Goal: Task Accomplishment & Management: Manage account settings

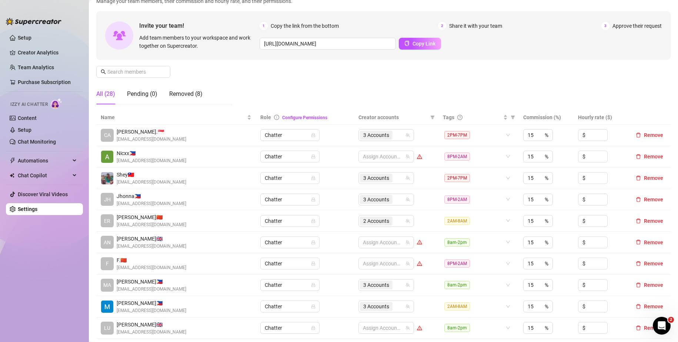
scroll to position [74, 0]
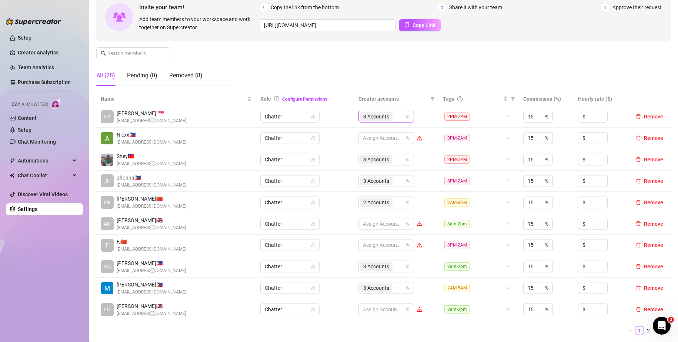
click at [396, 119] on div "3 Accounts" at bounding box center [382, 117] width 45 height 10
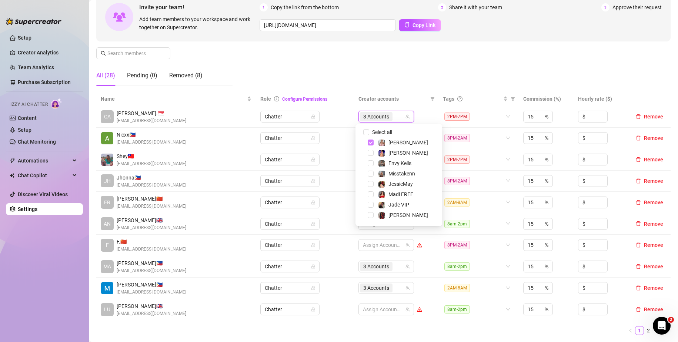
click at [369, 140] on span "Select tree node" at bounding box center [371, 143] width 6 height 6
click at [372, 196] on span "Select tree node" at bounding box center [371, 196] width 6 height 6
click at [372, 207] on span "Select tree node" at bounding box center [371, 206] width 6 height 6
click at [339, 141] on td "Chatter" at bounding box center [305, 138] width 99 height 21
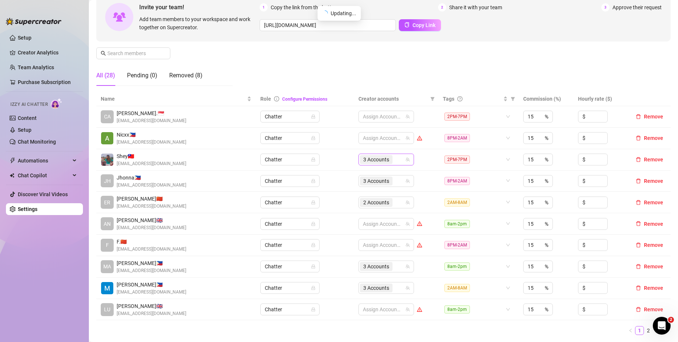
click at [394, 157] on div "3 Accounts" at bounding box center [382, 159] width 45 height 10
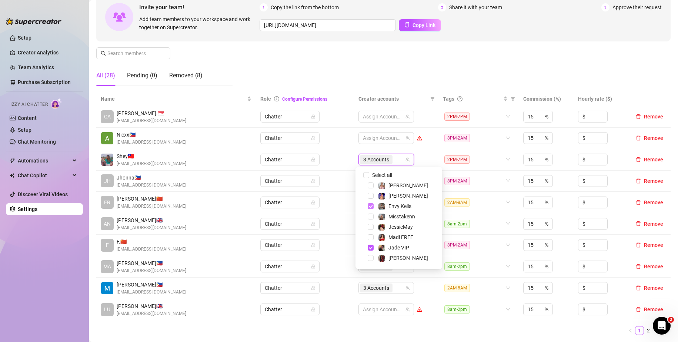
click at [369, 207] on span "Select tree node" at bounding box center [371, 206] width 6 height 6
click at [371, 246] on span "Select tree node" at bounding box center [371, 248] width 6 height 6
click at [372, 260] on span "Select tree node" at bounding box center [371, 260] width 6 height 6
click at [341, 159] on td "Chatter" at bounding box center [305, 159] width 99 height 21
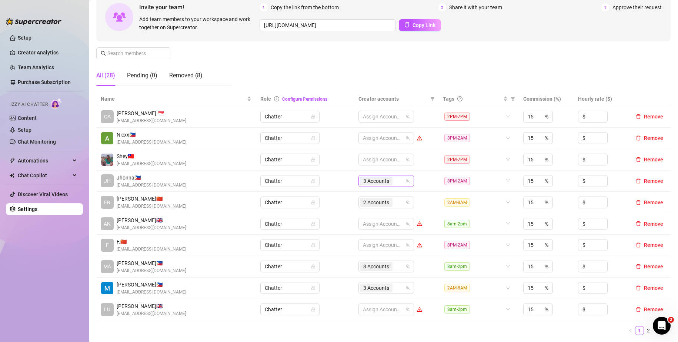
click at [396, 178] on div "3 Accounts" at bounding box center [382, 181] width 45 height 10
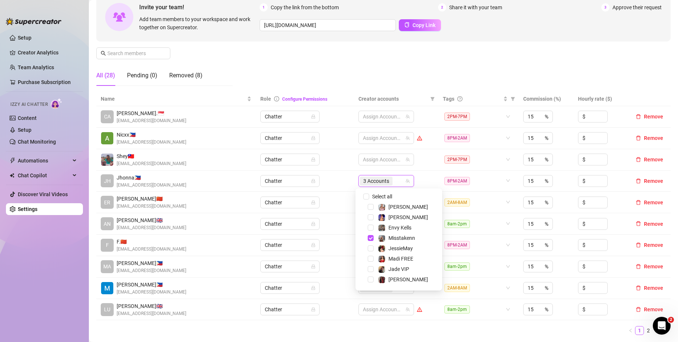
click at [374, 237] on div "Misstakenn" at bounding box center [399, 238] width 83 height 9
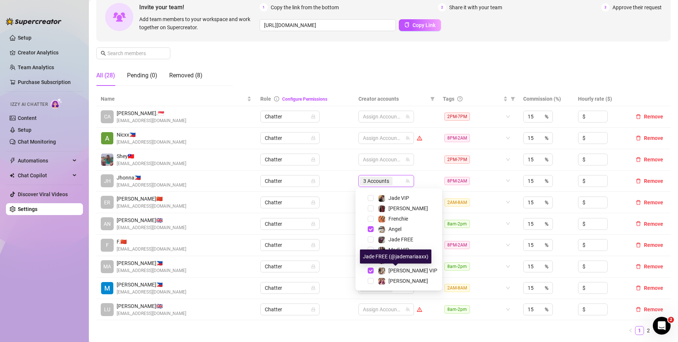
scroll to position [34, 0]
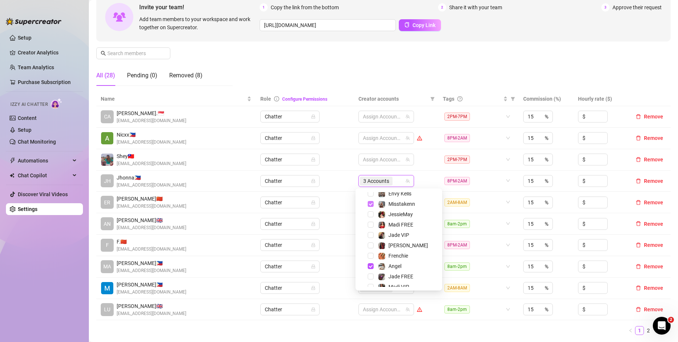
click at [371, 207] on span "Select tree node" at bounding box center [371, 204] width 6 height 6
click at [370, 269] on span "Select tree node" at bounding box center [371, 266] width 6 height 6
click at [371, 270] on span "Select tree node" at bounding box center [371, 271] width 6 height 6
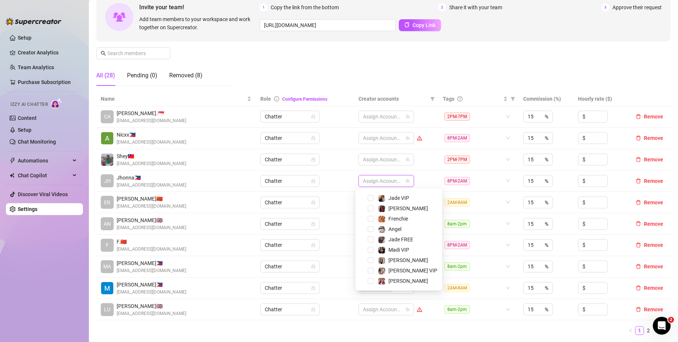
click at [334, 174] on td "Chatter" at bounding box center [305, 181] width 99 height 21
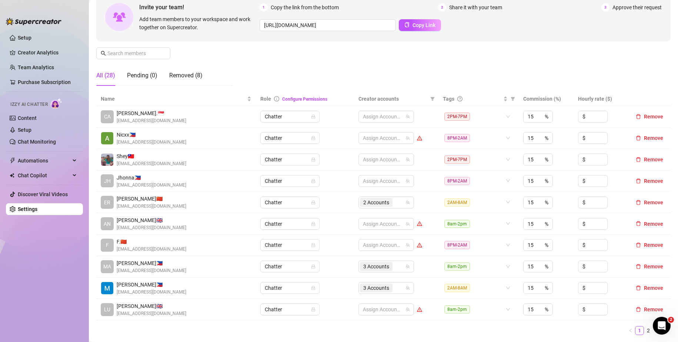
click at [336, 181] on td "Chatter" at bounding box center [305, 181] width 99 height 21
click at [394, 203] on input "search" at bounding box center [394, 202] width 1 height 9
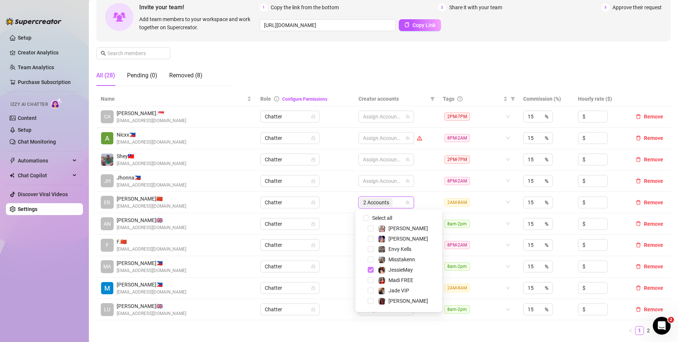
click at [373, 269] on span "Select tree node" at bounding box center [371, 270] width 6 height 6
click at [372, 250] on span "Select tree node" at bounding box center [371, 251] width 6 height 6
click at [345, 197] on td "Chatter" at bounding box center [305, 202] width 99 height 21
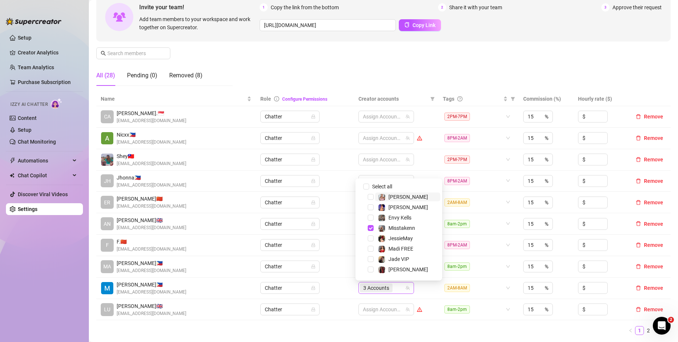
click at [393, 287] on div "3 Accounts" at bounding box center [382, 288] width 45 height 10
click at [371, 228] on span "Select tree node" at bounding box center [371, 228] width 6 height 6
click at [371, 241] on span "Select tree node" at bounding box center [371, 240] width 6 height 6
click at [372, 259] on span "Select tree node" at bounding box center [371, 261] width 6 height 6
click at [413, 328] on ul "1 2 3" at bounding box center [383, 330] width 575 height 9
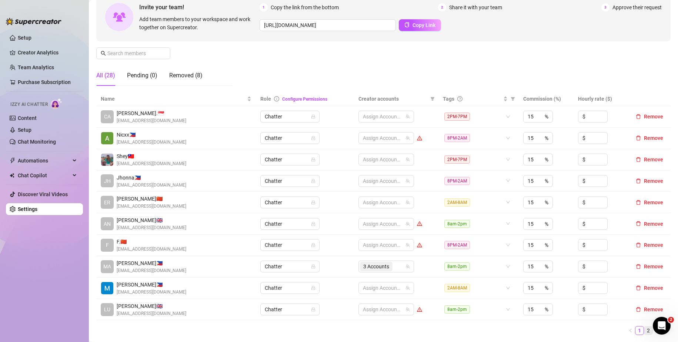
click at [645, 330] on link "2" at bounding box center [649, 331] width 8 height 8
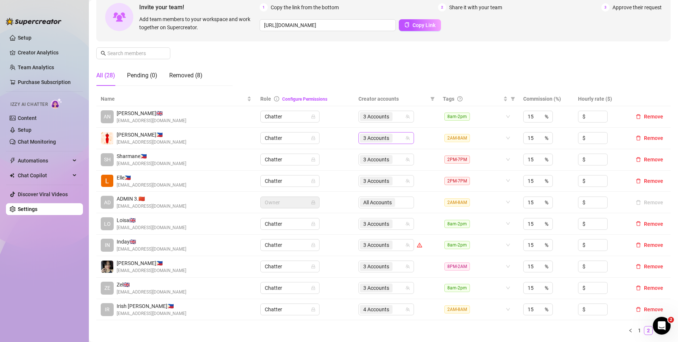
click at [394, 138] on div "3 Accounts" at bounding box center [382, 138] width 45 height 10
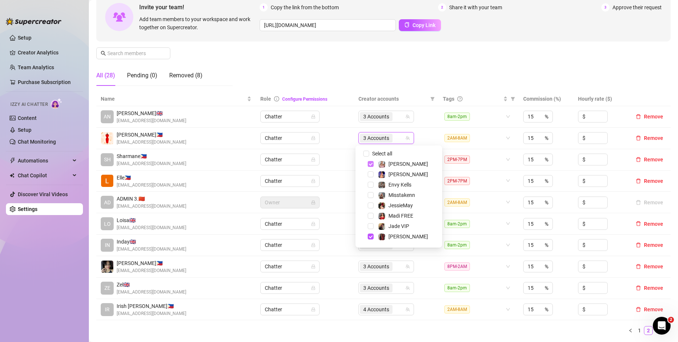
click at [371, 164] on span "Select tree node" at bounding box center [371, 164] width 6 height 6
click at [372, 237] on span "Select tree node" at bounding box center [371, 237] width 6 height 6
click at [372, 177] on span "Select tree node" at bounding box center [371, 176] width 6 height 6
click at [336, 139] on td "Chatter" at bounding box center [305, 138] width 99 height 21
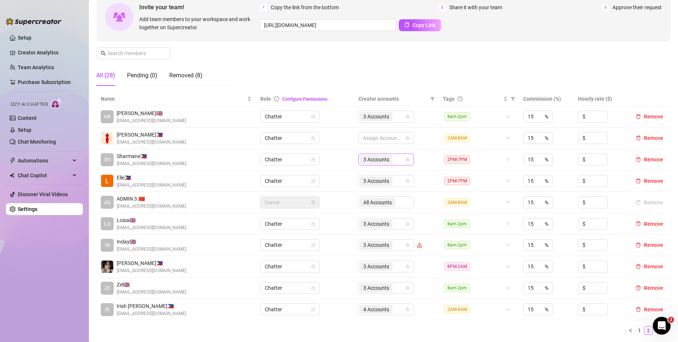
click at [395, 159] on div "3 Accounts" at bounding box center [382, 159] width 45 height 10
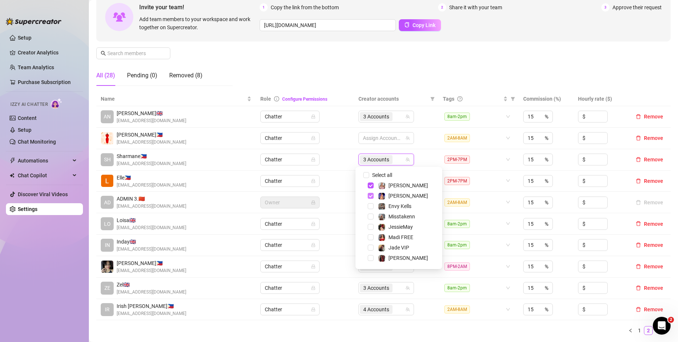
click at [370, 195] on span "Select tree node" at bounding box center [371, 196] width 6 height 6
click at [370, 186] on span "Select tree node" at bounding box center [371, 186] width 6 height 6
click at [373, 197] on span "Select tree node" at bounding box center [371, 198] width 6 height 6
click at [339, 173] on td "Chatter" at bounding box center [305, 181] width 99 height 21
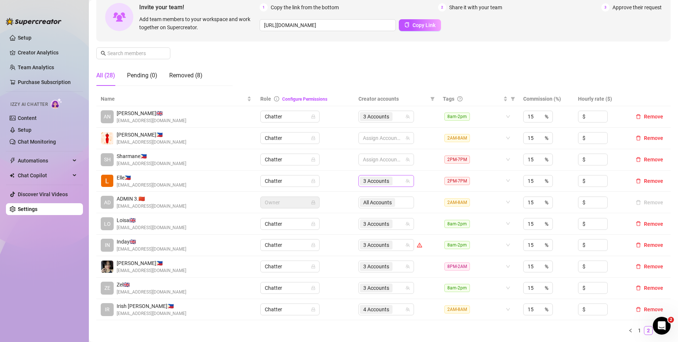
click at [397, 183] on div "3 Accounts" at bounding box center [382, 181] width 45 height 10
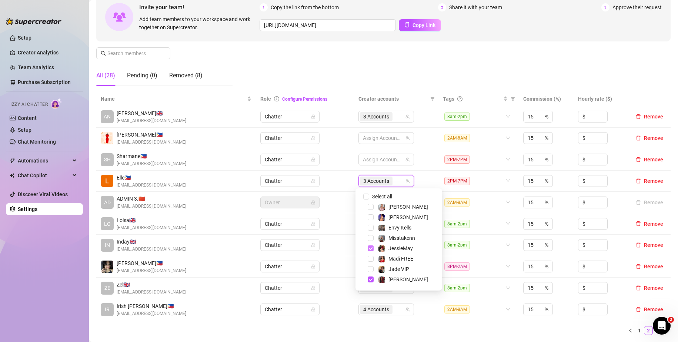
click at [370, 249] on span "Select tree node" at bounding box center [371, 249] width 6 height 6
click at [372, 280] on span "Select tree node" at bounding box center [371, 280] width 6 height 6
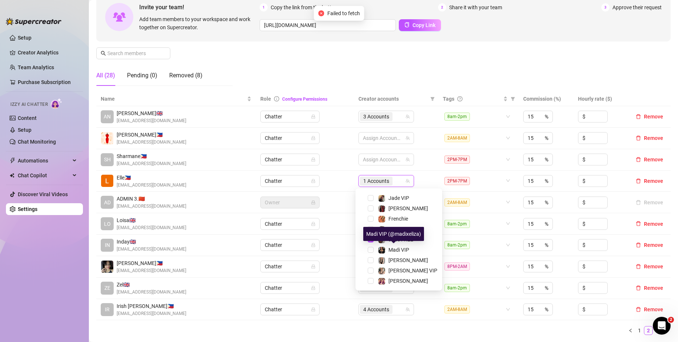
click at [369, 239] on div "Madi VIP (@madixeliza)" at bounding box center [393, 234] width 61 height 14
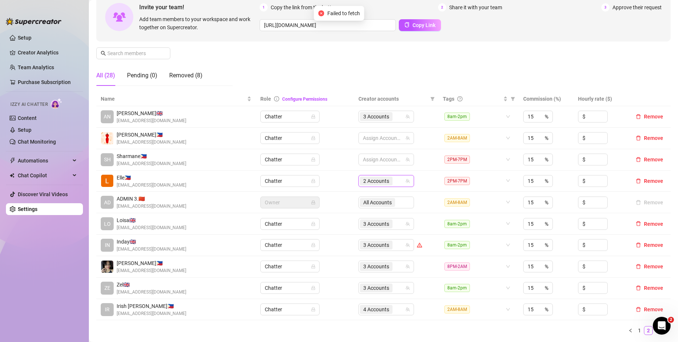
click at [394, 183] on div "2 Accounts" at bounding box center [382, 181] width 45 height 10
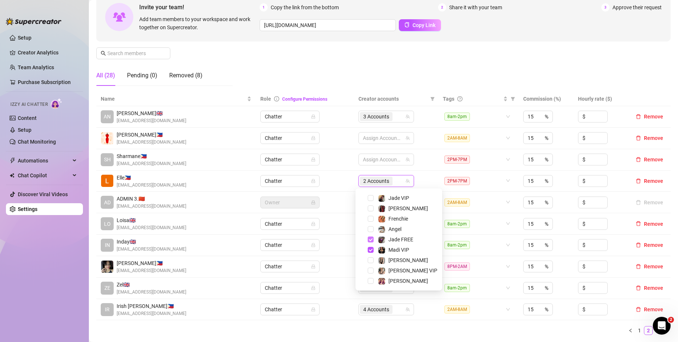
click at [371, 238] on span "Select tree node" at bounding box center [371, 240] width 6 height 6
click at [372, 250] on span "Select tree node" at bounding box center [371, 250] width 6 height 6
click at [335, 185] on td "Chatter" at bounding box center [305, 181] width 99 height 21
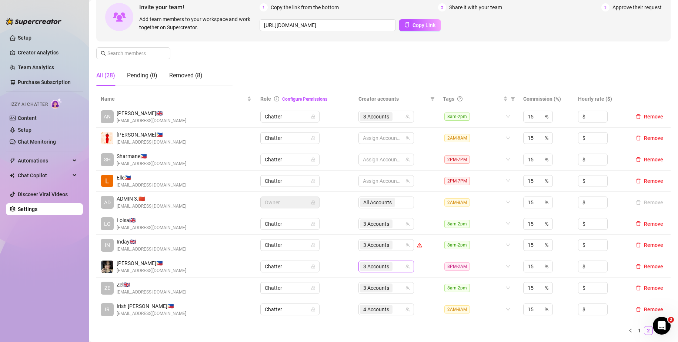
click at [398, 268] on div "3 Accounts" at bounding box center [382, 267] width 45 height 10
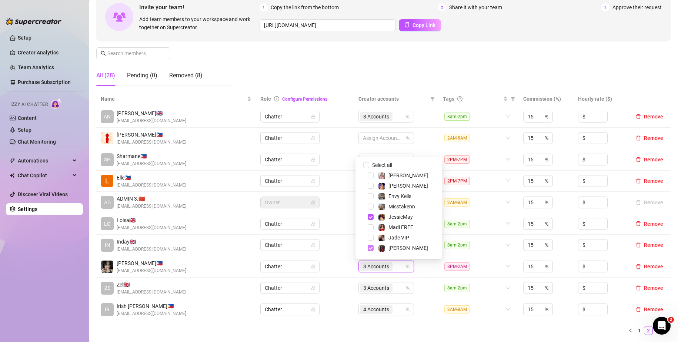
click at [370, 248] on span "Select tree node" at bounding box center [371, 248] width 6 height 6
click at [370, 216] on span "Select tree node" at bounding box center [371, 217] width 6 height 6
click at [368, 208] on span "Select tree node" at bounding box center [371, 208] width 6 height 6
click at [333, 267] on td "Chatter" at bounding box center [305, 266] width 99 height 21
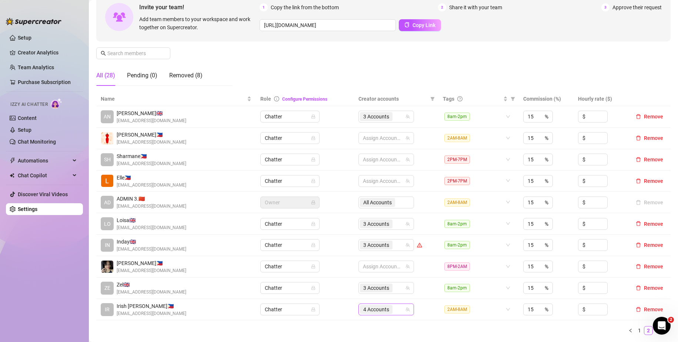
click at [399, 312] on div "4 Accounts" at bounding box center [382, 310] width 45 height 10
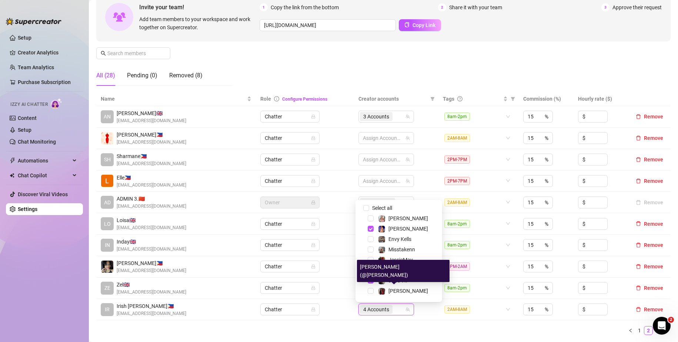
click at [370, 281] on div "[PERSON_NAME] (@[PERSON_NAME])" at bounding box center [403, 271] width 93 height 22
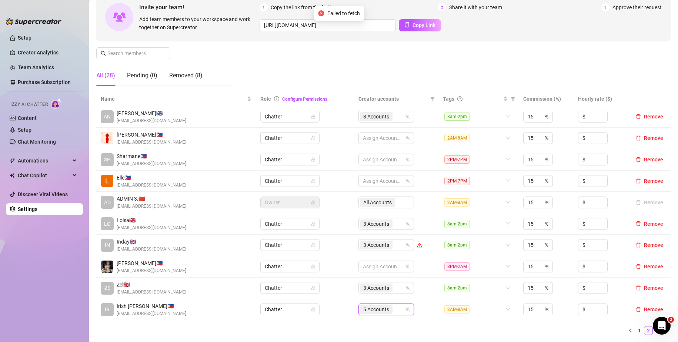
click at [393, 310] on div "5 Accounts" at bounding box center [382, 310] width 45 height 10
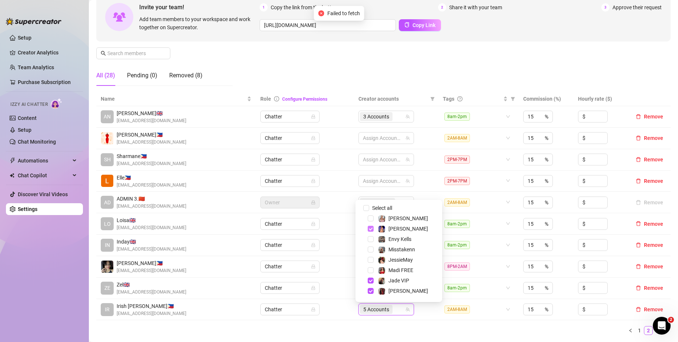
click at [369, 229] on span "Select tree node" at bounding box center [371, 229] width 6 height 6
click at [370, 282] on span "Select tree node" at bounding box center [371, 281] width 6 height 6
click at [371, 292] on span "Select tree node" at bounding box center [371, 291] width 6 height 6
click at [373, 251] on span "Select tree node" at bounding box center [371, 251] width 6 height 6
click at [371, 293] on span "Select tree node" at bounding box center [371, 293] width 6 height 6
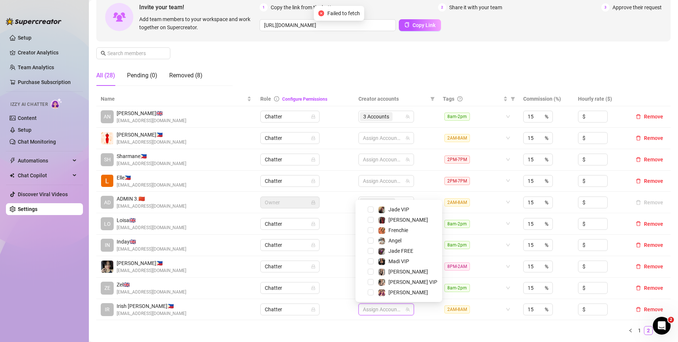
click at [348, 307] on td "Chatter" at bounding box center [305, 309] width 99 height 21
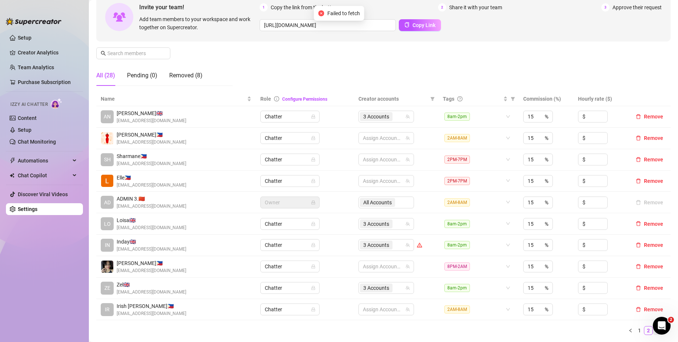
click at [654, 333] on link "3" at bounding box center [658, 331] width 8 height 8
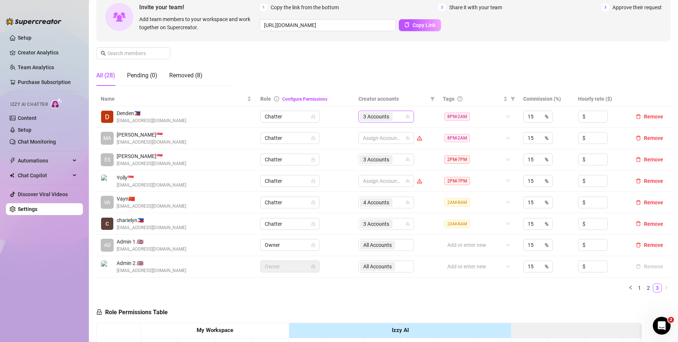
click at [390, 118] on div "3 Accounts" at bounding box center [377, 117] width 34 height 10
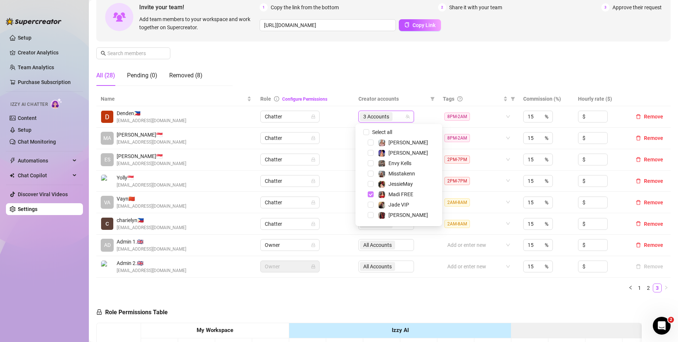
click at [370, 196] on span "Select tree node" at bounding box center [371, 195] width 6 height 6
click at [370, 186] on span "Select tree node" at bounding box center [371, 186] width 6 height 6
click at [372, 195] on span "Select tree node" at bounding box center [371, 196] width 6 height 6
click at [326, 172] on td "Chatter" at bounding box center [305, 181] width 99 height 21
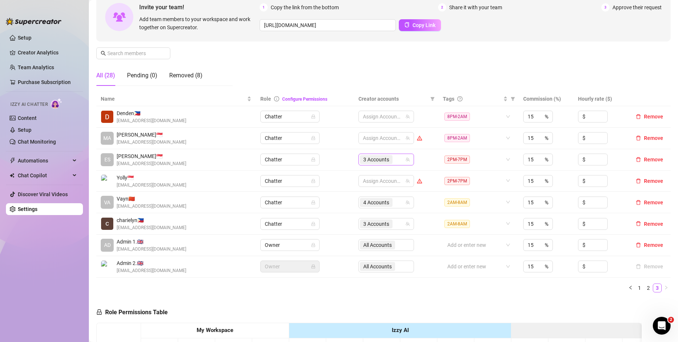
click at [394, 159] on input "search" at bounding box center [394, 159] width 1 height 9
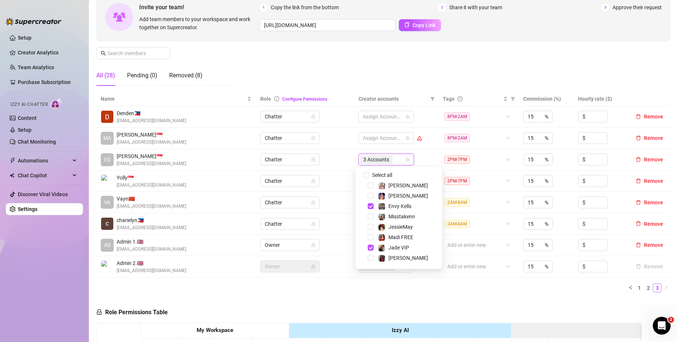
click at [370, 206] on span "Select tree node" at bounding box center [371, 206] width 6 height 6
click at [370, 245] on span "Select tree node" at bounding box center [371, 248] width 6 height 6
click at [372, 258] on span "Select tree node" at bounding box center [371, 260] width 6 height 6
click at [344, 153] on td "Chatter" at bounding box center [305, 159] width 99 height 21
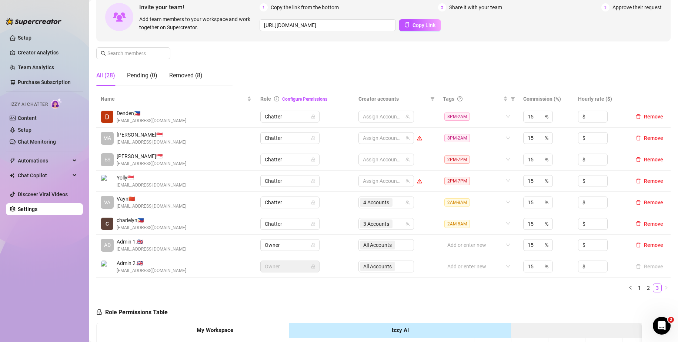
click at [416, 291] on ul "1 2 3" at bounding box center [383, 288] width 575 height 9
